Goal: Transaction & Acquisition: Purchase product/service

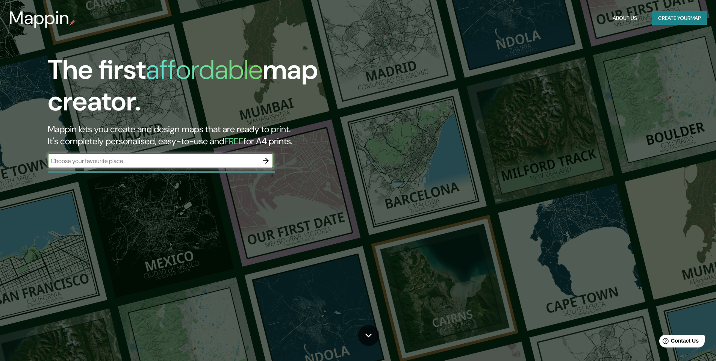
click at [242, 162] on input "text" at bounding box center [153, 161] width 211 height 9
type input "kaduna"
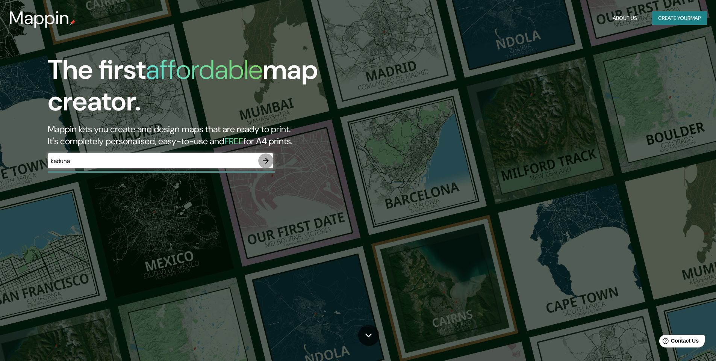
click at [263, 160] on icon "button" at bounding box center [265, 160] width 9 height 9
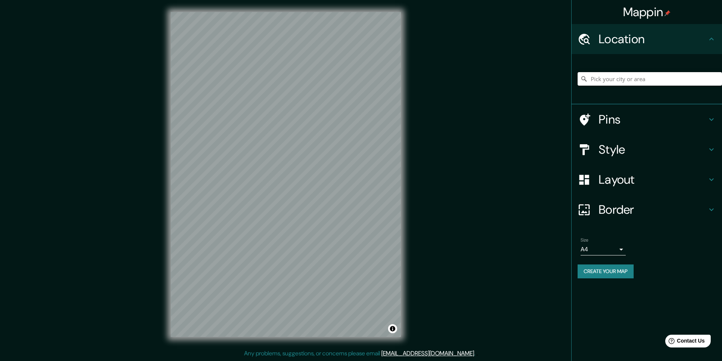
click at [635, 84] on input "Pick your city or area" at bounding box center [650, 79] width 144 height 14
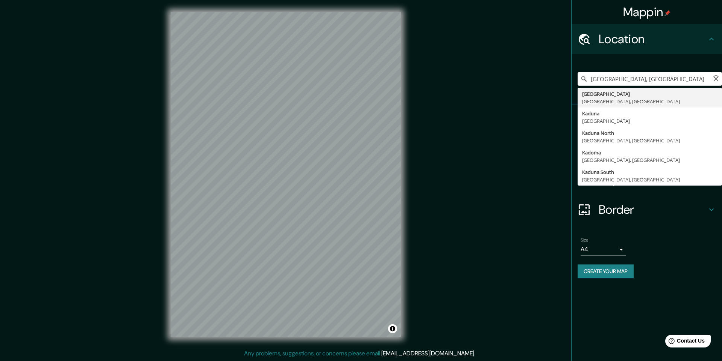
type input "[GEOGRAPHIC_DATA], [GEOGRAPHIC_DATA]"
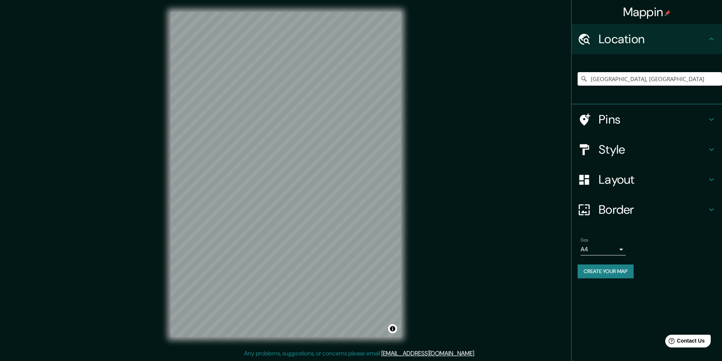
click at [613, 124] on h4 "Pins" at bounding box center [653, 119] width 108 height 15
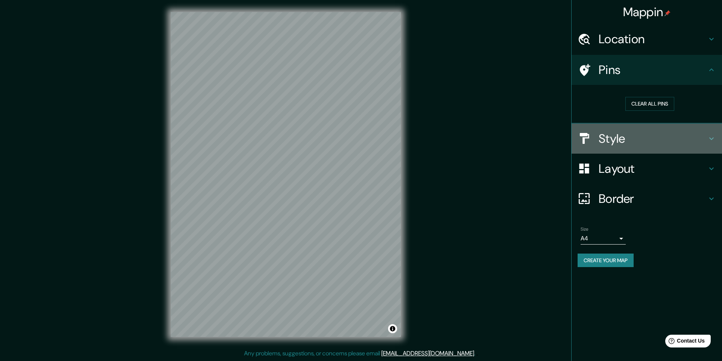
click at [610, 144] on h4 "Style" at bounding box center [653, 138] width 108 height 15
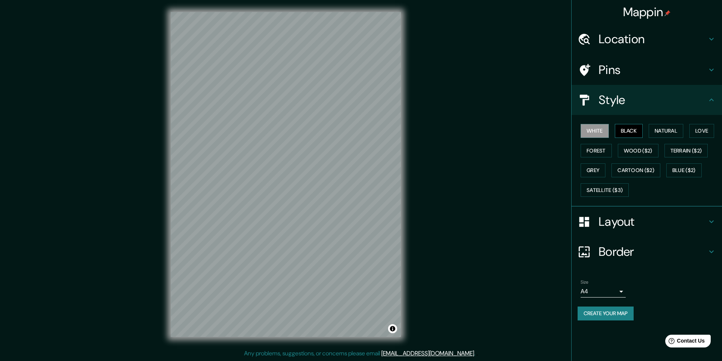
click at [628, 129] on button "Black" at bounding box center [629, 131] width 28 height 14
click at [672, 127] on button "Natural" at bounding box center [666, 131] width 35 height 14
click at [701, 131] on button "Love" at bounding box center [701, 131] width 25 height 14
click at [676, 152] on button "Terrain ($2)" at bounding box center [687, 151] width 44 height 14
click at [639, 155] on button "Wood ($2)" at bounding box center [638, 151] width 41 height 14
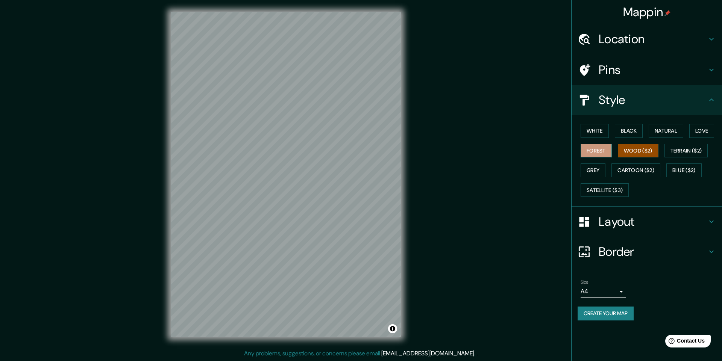
click at [602, 154] on button "Forest" at bounding box center [596, 151] width 31 height 14
click at [600, 174] on button "Grey" at bounding box center [593, 171] width 25 height 14
click at [627, 170] on button "Cartoon ($2)" at bounding box center [636, 171] width 49 height 14
click at [594, 126] on button "White" at bounding box center [595, 131] width 28 height 14
